Goal: Check status

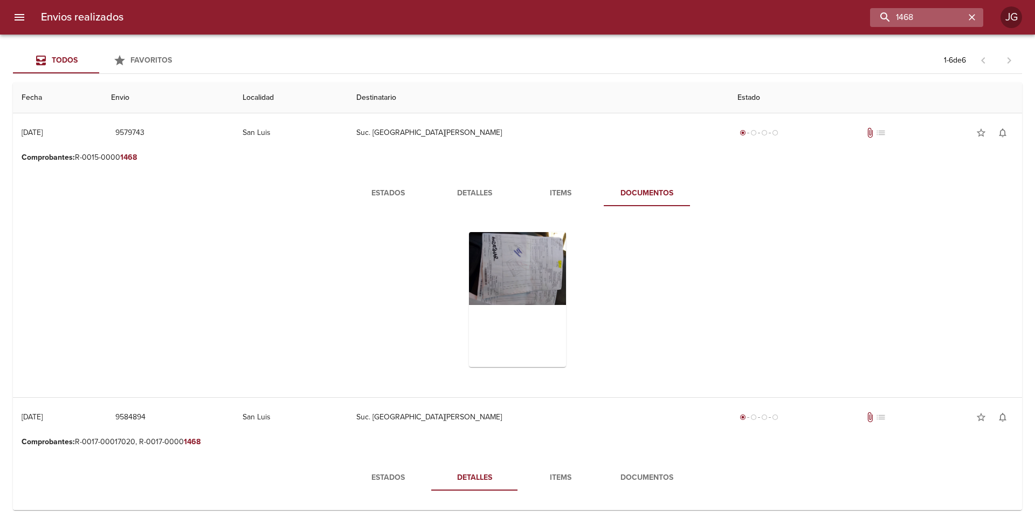
scroll to position [5, 0]
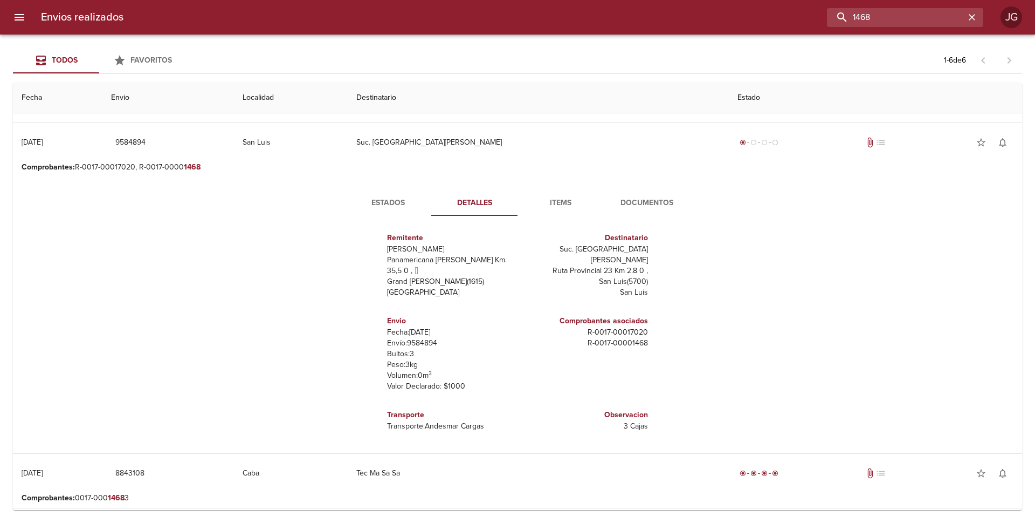
drag, startPoint x: 921, startPoint y: 9, endPoint x: 771, endPoint y: 9, distance: 149.9
click at [765, 12] on div "1468" at bounding box center [558, 17] width 852 height 19
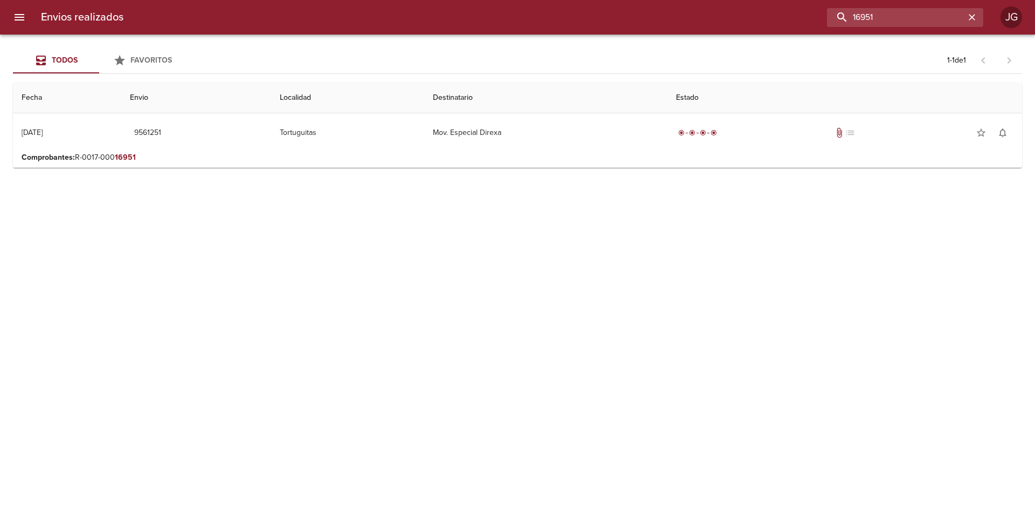
scroll to position [0, 0]
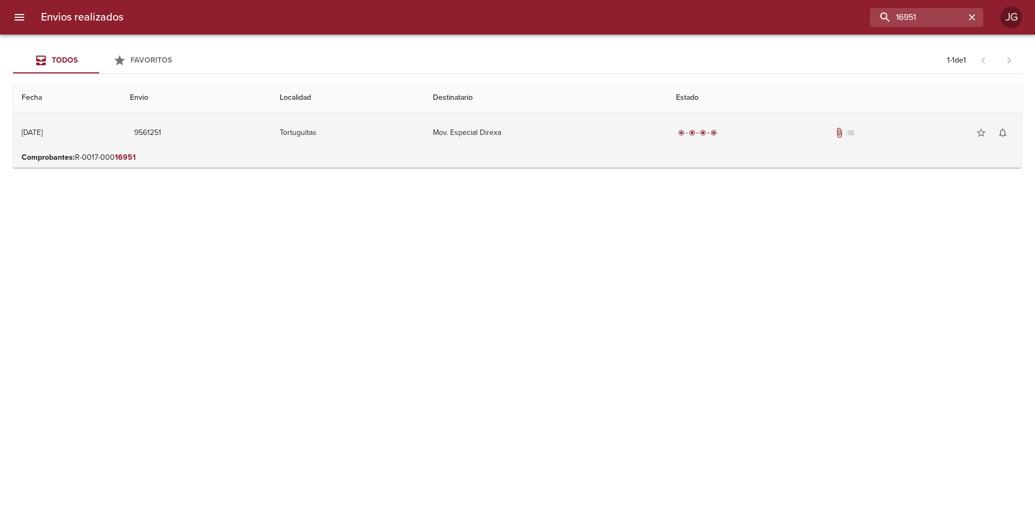
click at [488, 142] on td "Mov. Especial Direxa" at bounding box center [545, 132] width 243 height 39
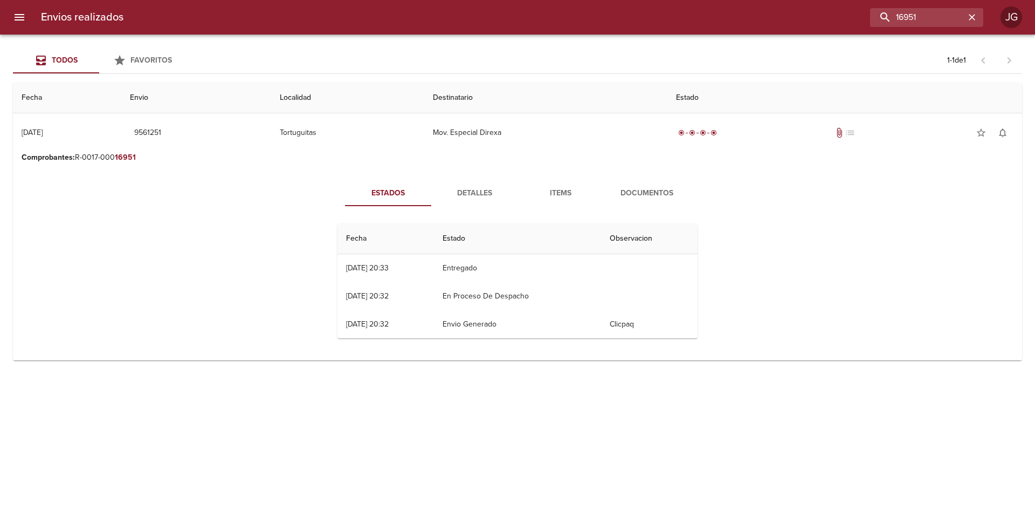
click at [640, 194] on span "Documentos" at bounding box center [646, 193] width 73 height 13
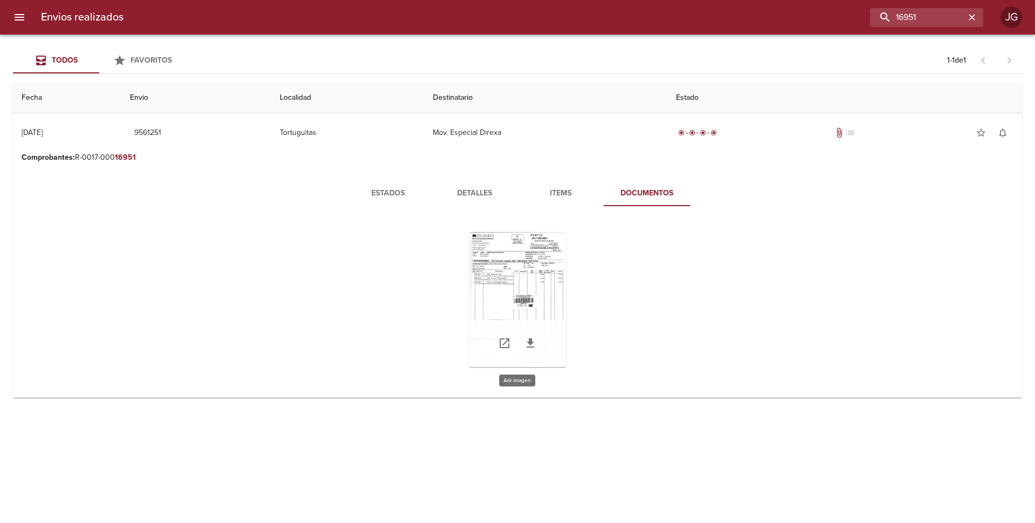
click at [533, 280] on div "Tabla de envíos del cliente" at bounding box center [517, 299] width 97 height 135
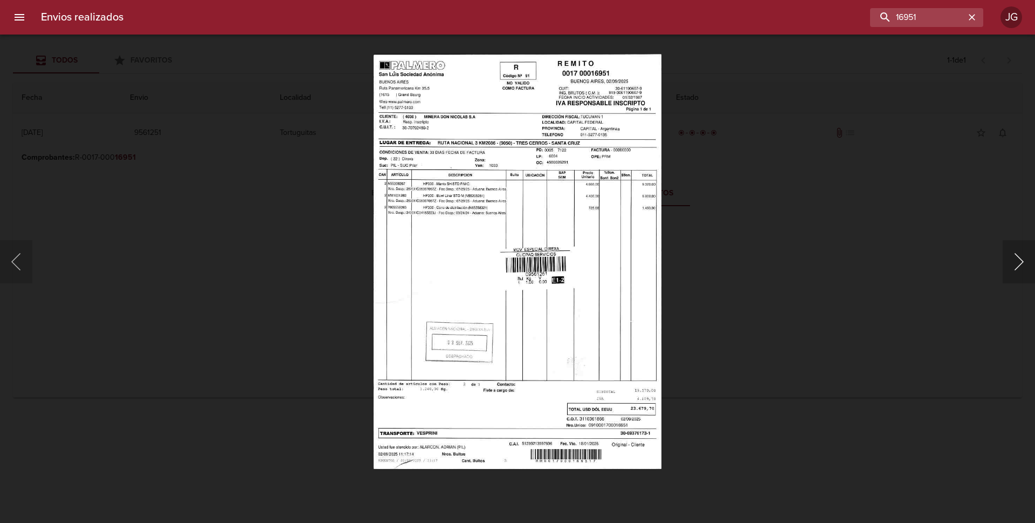
click at [1028, 260] on button "Siguiente" at bounding box center [1019, 261] width 32 height 43
click at [1024, 264] on button "Siguiente" at bounding box center [1019, 261] width 32 height 43
click at [1023, 264] on button "Siguiente" at bounding box center [1019, 261] width 32 height 43
click at [1023, 266] on button "Siguiente" at bounding box center [1019, 261] width 32 height 43
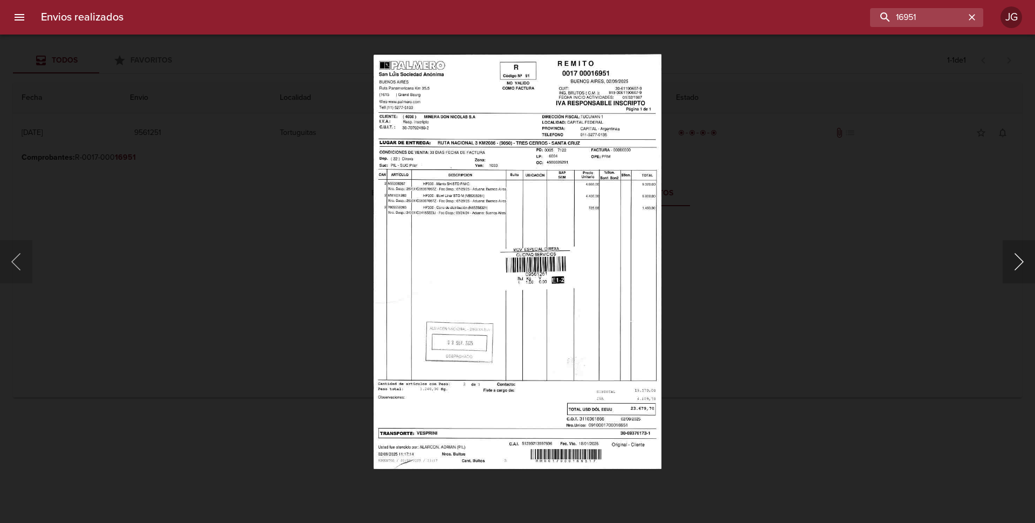
click at [1022, 266] on button "Siguiente" at bounding box center [1019, 261] width 32 height 43
click at [208, 161] on div "Lightbox" at bounding box center [517, 261] width 1035 height 523
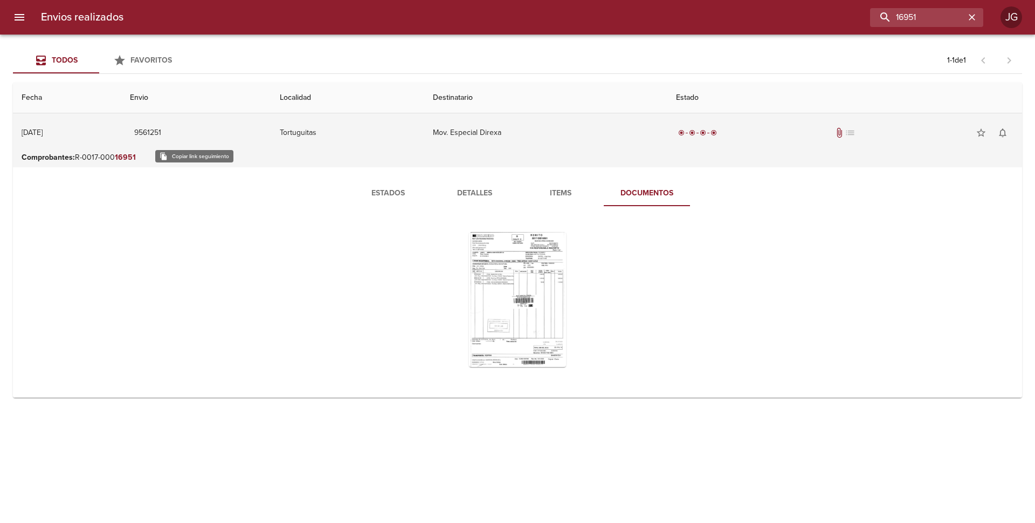
click at [161, 134] on span "9561251" at bounding box center [147, 132] width 27 height 13
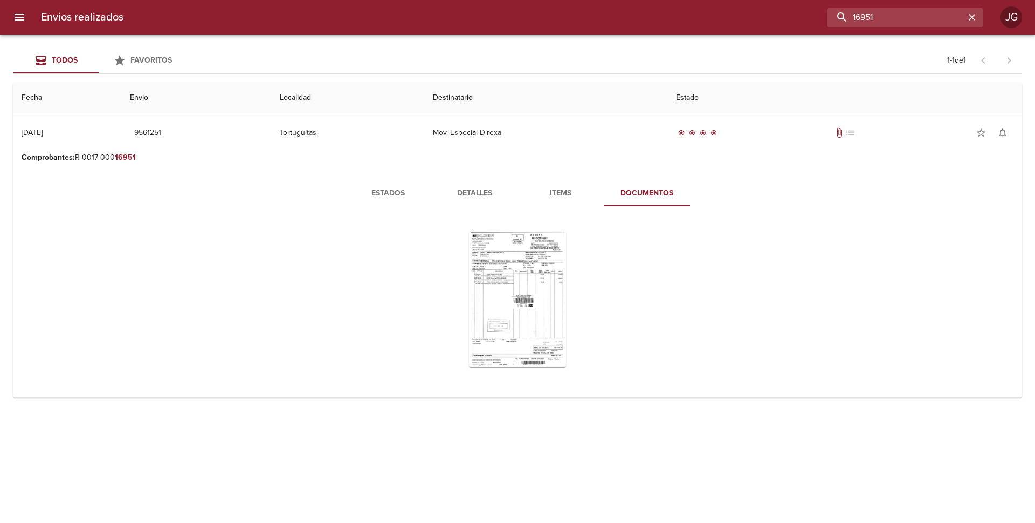
drag, startPoint x: 930, startPoint y: 13, endPoint x: 847, endPoint y: 4, distance: 83.0
click at [847, 4] on div "Envios realizados 16951 JG" at bounding box center [517, 17] width 1035 height 35
paste input "[URL][DOMAIN_NAME]"
drag, startPoint x: 929, startPoint y: 17, endPoint x: 767, endPoint y: 9, distance: 162.0
click at [767, 9] on div "[URL][DOMAIN_NAME]" at bounding box center [558, 17] width 852 height 19
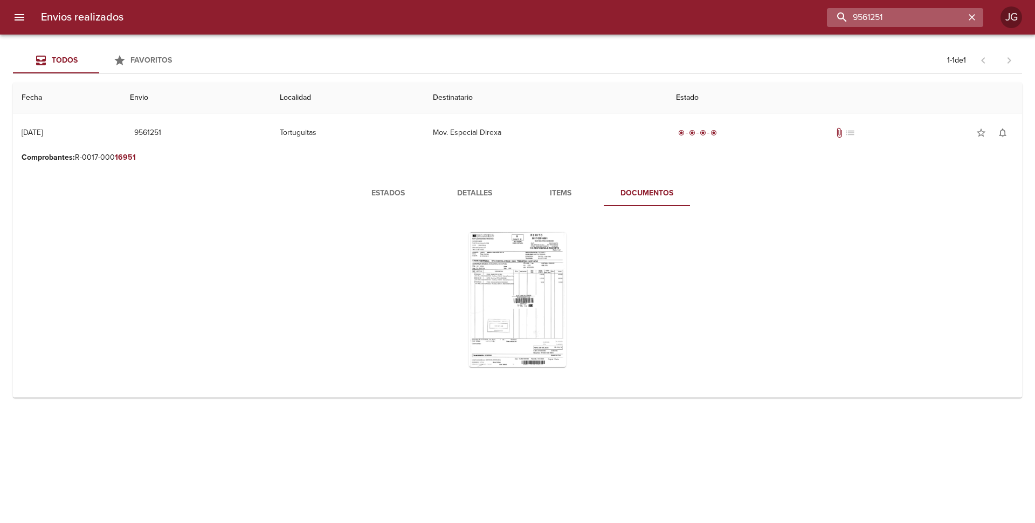
click at [929, 14] on input "9561251" at bounding box center [896, 17] width 138 height 19
type input "9561251"
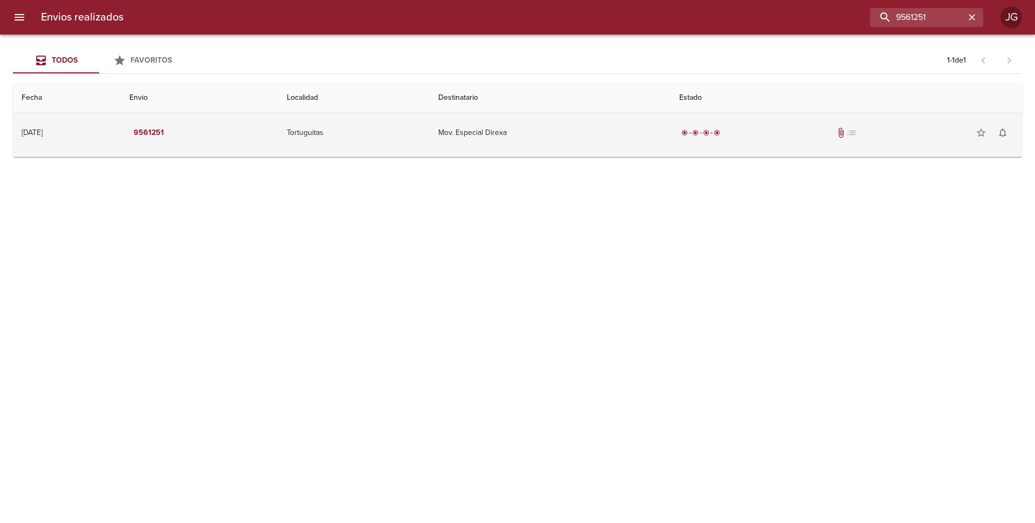
click at [430, 147] on td "Tortuguitas" at bounding box center [354, 132] width 152 height 39
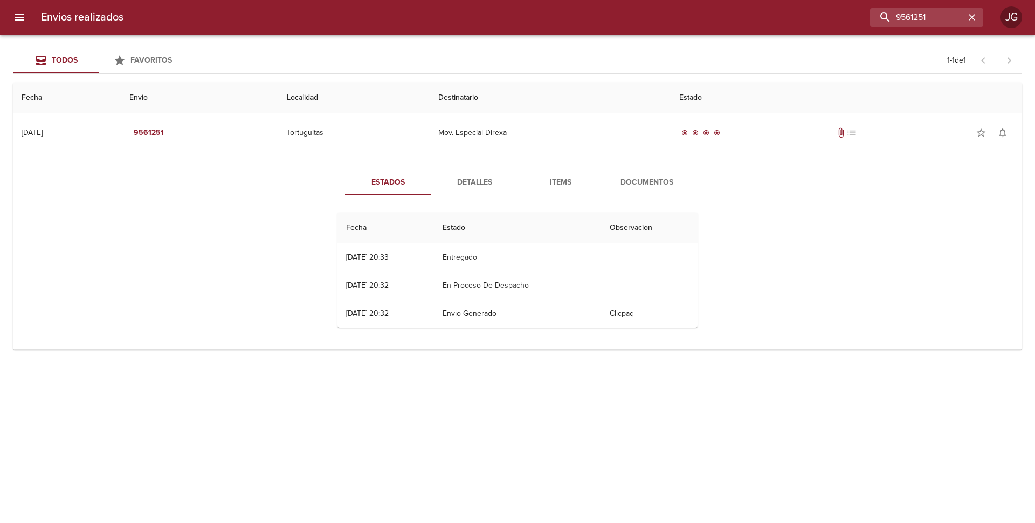
click at [636, 184] on span "Documentos" at bounding box center [646, 182] width 73 height 13
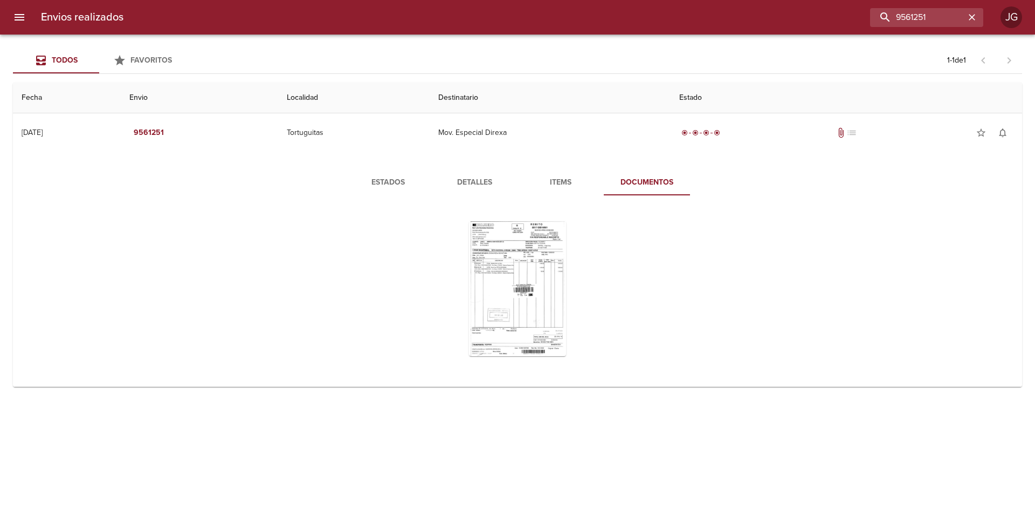
click at [479, 184] on span "Detalles" at bounding box center [474, 182] width 73 height 13
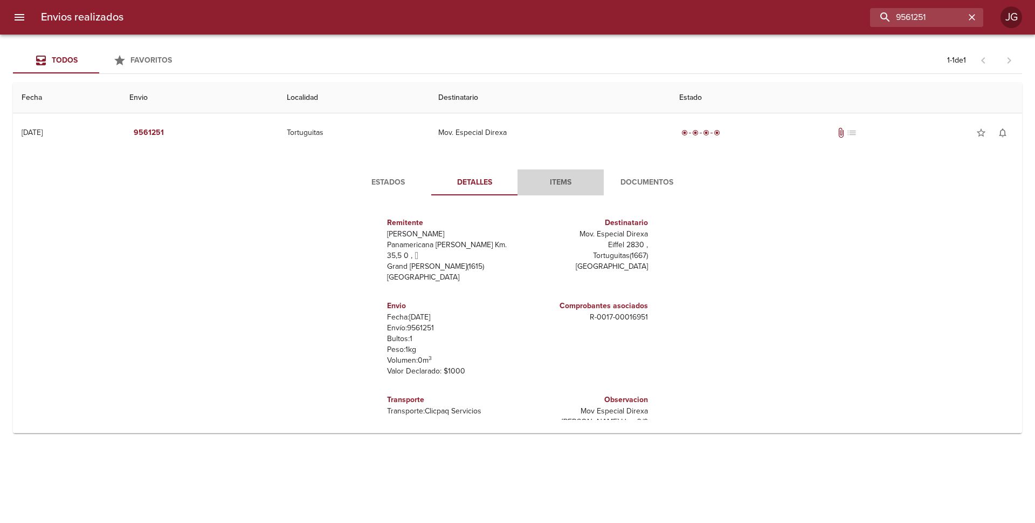
click at [555, 179] on span "Items" at bounding box center [560, 182] width 73 height 13
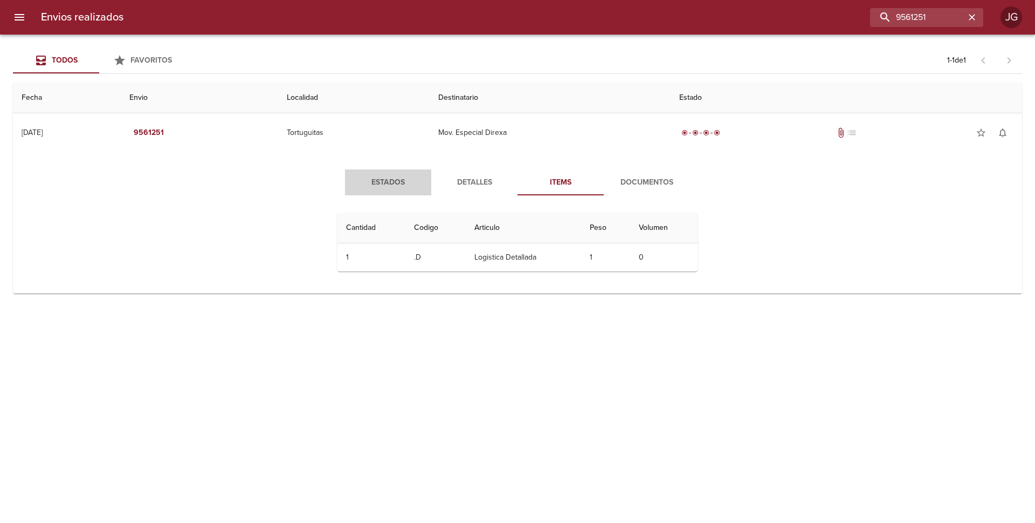
click at [380, 182] on span "Estados" at bounding box center [388, 182] width 73 height 13
